Goal: Task Accomplishment & Management: Manage account settings

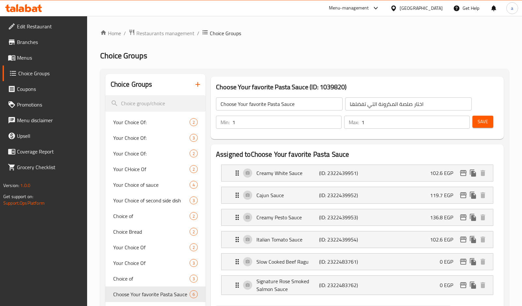
scroll to position [299, 0]
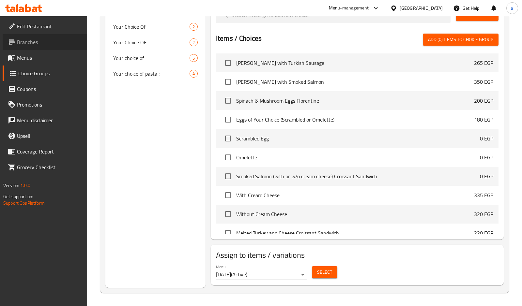
click at [24, 38] on span "Branches" at bounding box center [49, 42] width 65 height 8
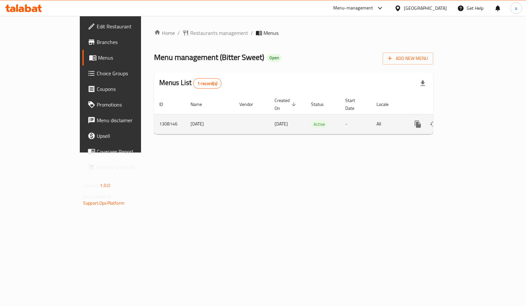
click at [469, 120] on icon "enhanced table" at bounding box center [465, 124] width 8 height 8
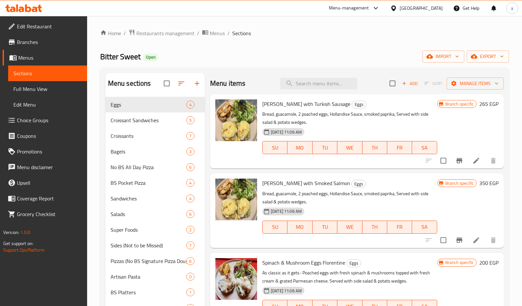
click at [39, 120] on span "Choice Groups" at bounding box center [49, 120] width 65 height 8
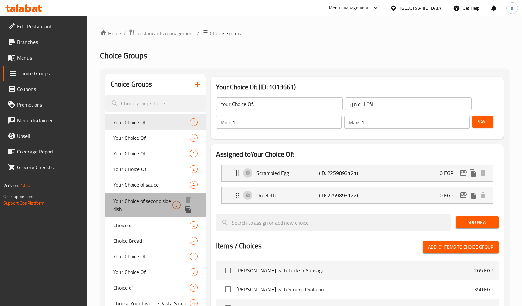
click at [142, 199] on span "Your Choice of second side dish" at bounding box center [142, 205] width 59 height 16
type input "Your Choice of second side dish"
type input "اختيارك للطبق الجانبي الثاني"
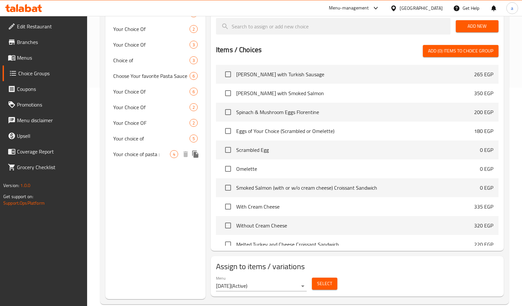
scroll to position [99, 0]
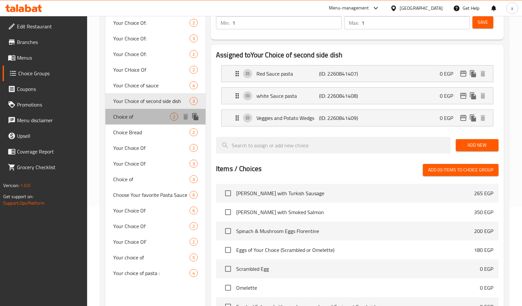
click at [143, 114] on span "Choice of" at bounding box center [141, 117] width 57 height 8
type input "Choice of"
type input "اختيار من"
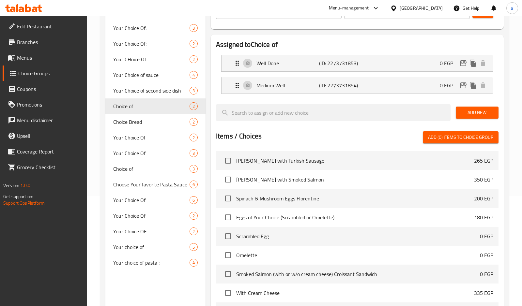
scroll to position [12, 0]
